Goal: Transaction & Acquisition: Purchase product/service

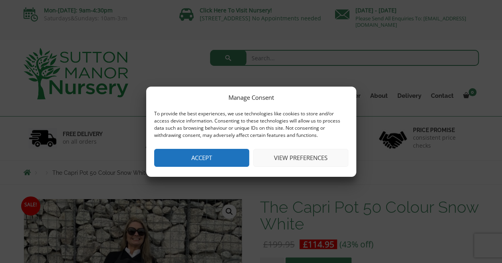
click at [303, 157] on button "View preferences" at bounding box center [300, 158] width 95 height 18
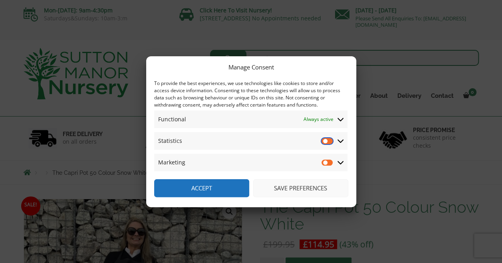
click at [325, 142] on input "Statistics" at bounding box center [328, 141] width 12 height 8
checkbox input "false"
click at [316, 188] on button "Save preferences" at bounding box center [300, 188] width 95 height 18
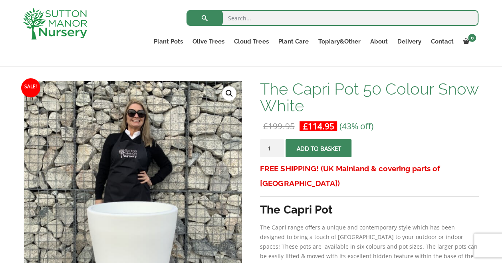
scroll to position [105, 0]
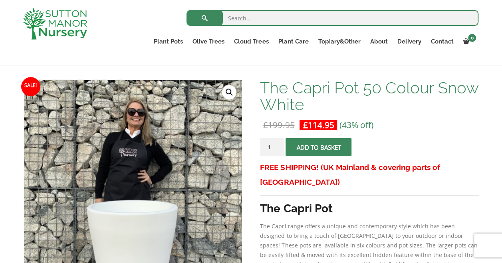
click at [230, 92] on link "🔍" at bounding box center [229, 92] width 14 height 14
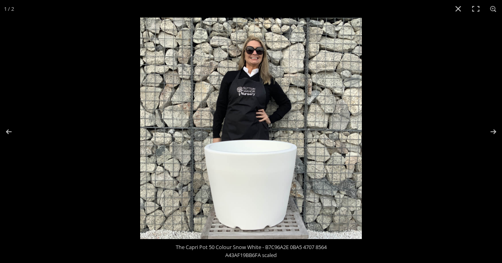
click at [253, 207] on img at bounding box center [251, 129] width 222 height 222
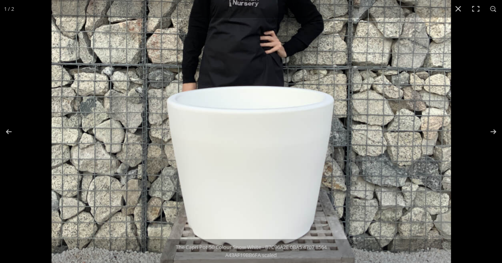
click at [253, 207] on img at bounding box center [252, 66] width 400 height 400
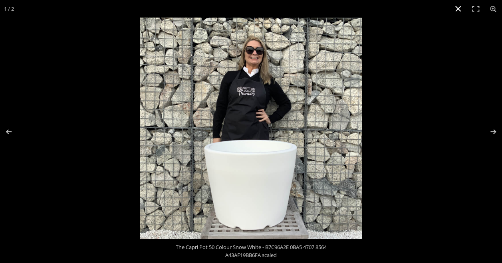
click at [458, 11] on button "Close (Esc)" at bounding box center [459, 9] width 18 height 18
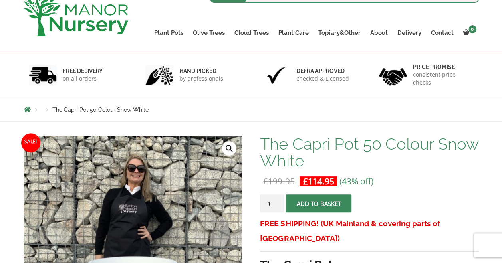
scroll to position [0, 0]
